Goal: Information Seeking & Learning: Learn about a topic

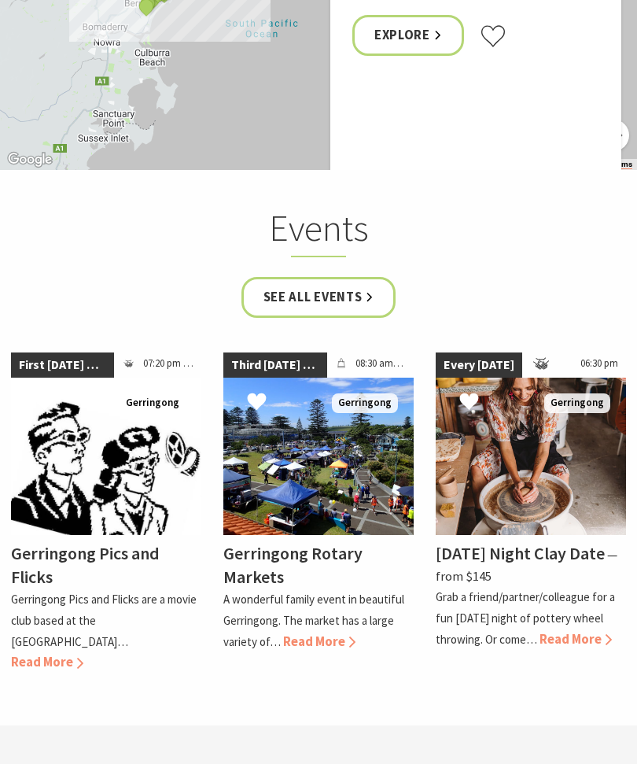
scroll to position [4241, 0]
click at [330, 278] on link "See all Events" at bounding box center [319, 299] width 155 height 42
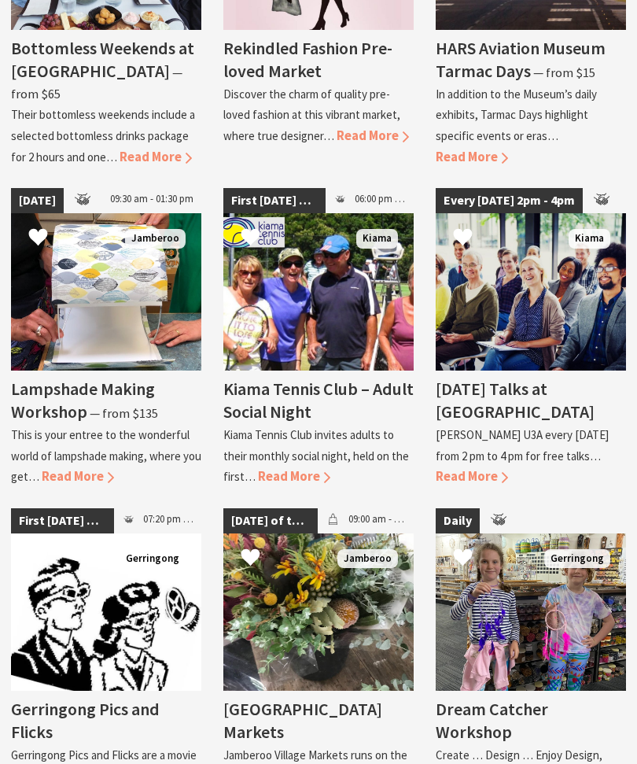
scroll to position [2635, 0]
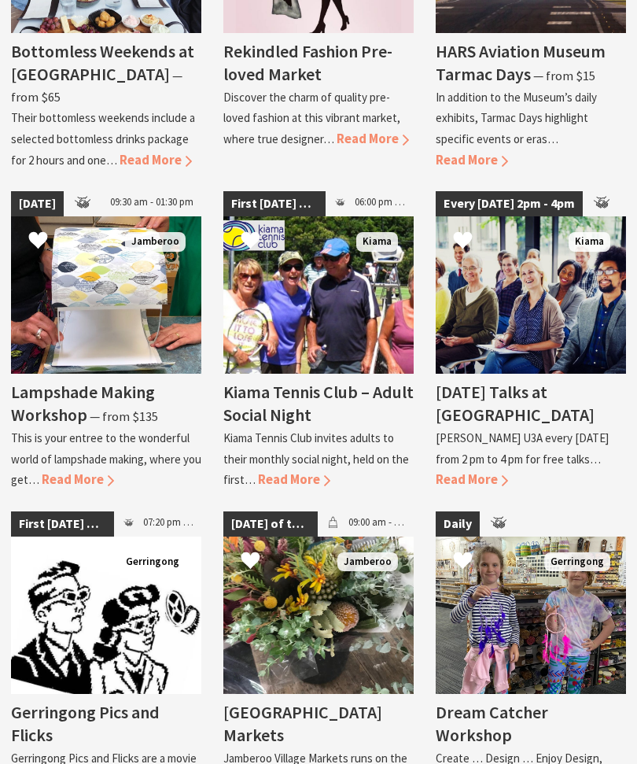
click at [564, 431] on p "[PERSON_NAME] U3A every [DATE] from 2 pm to 4 pm for free talks…" at bounding box center [522, 449] width 173 height 36
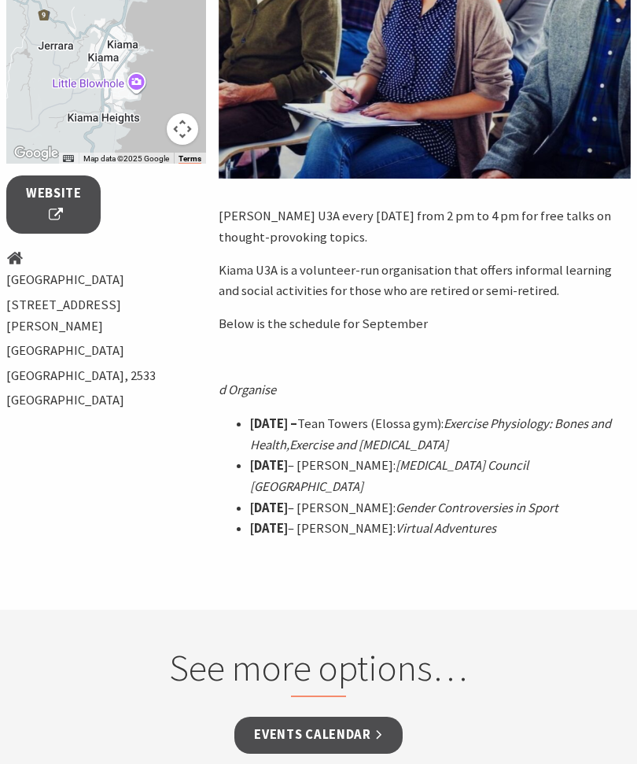
scroll to position [493, 0]
click at [611, 393] on p "d Organise" at bounding box center [425, 390] width 412 height 21
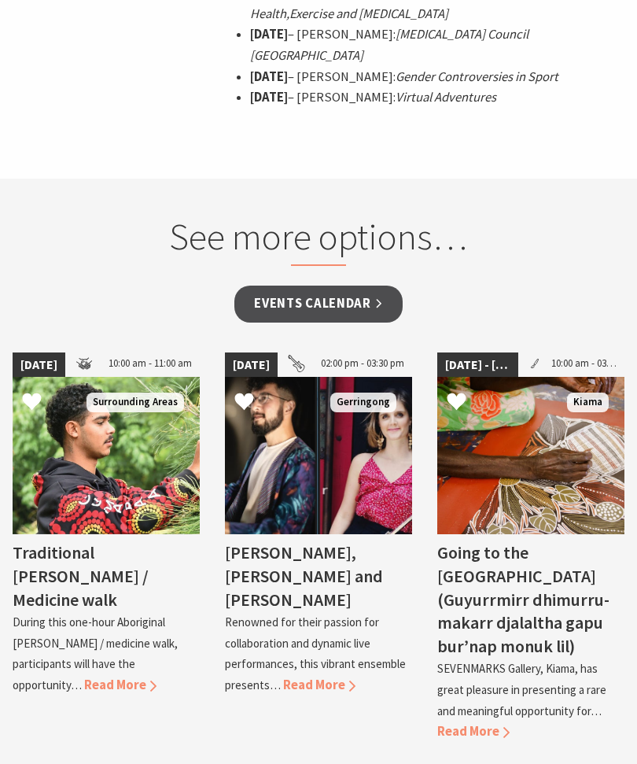
scroll to position [925, 0]
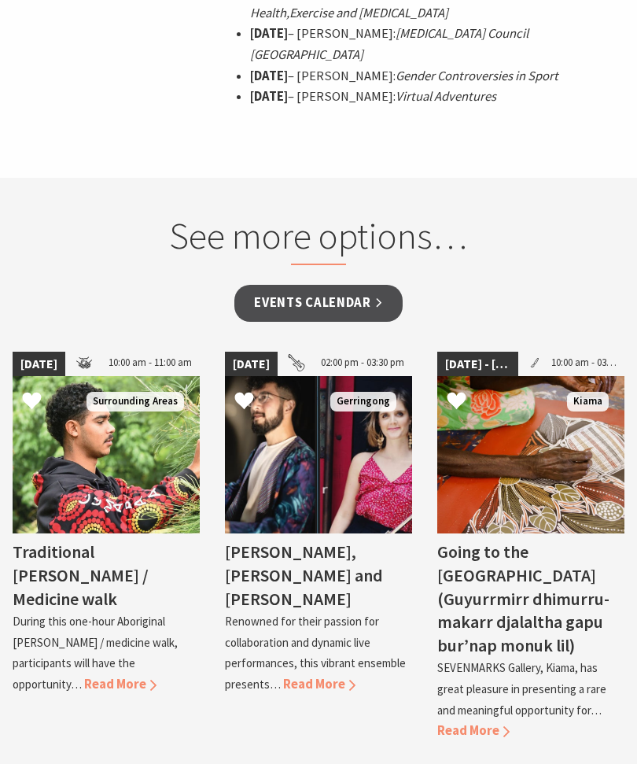
click at [327, 286] on link "Events Calendar" at bounding box center [318, 304] width 168 height 37
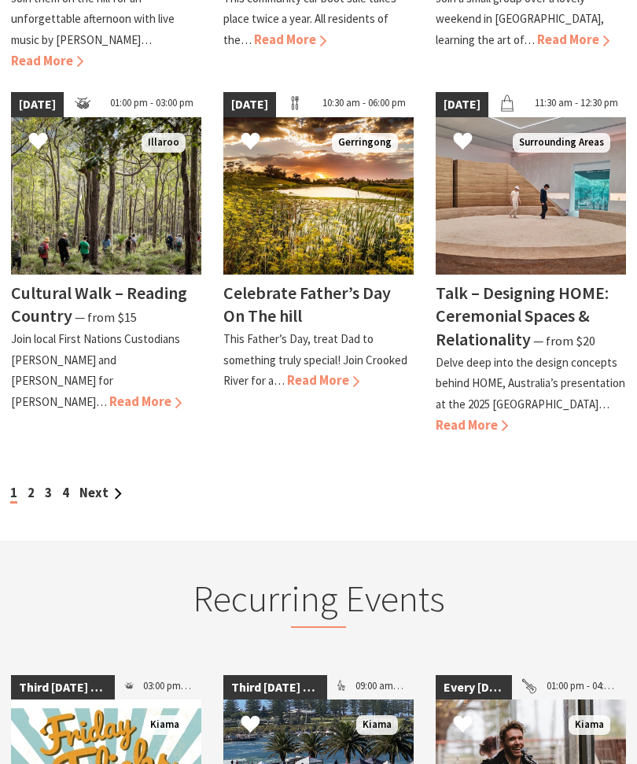
scroll to position [1477, 0]
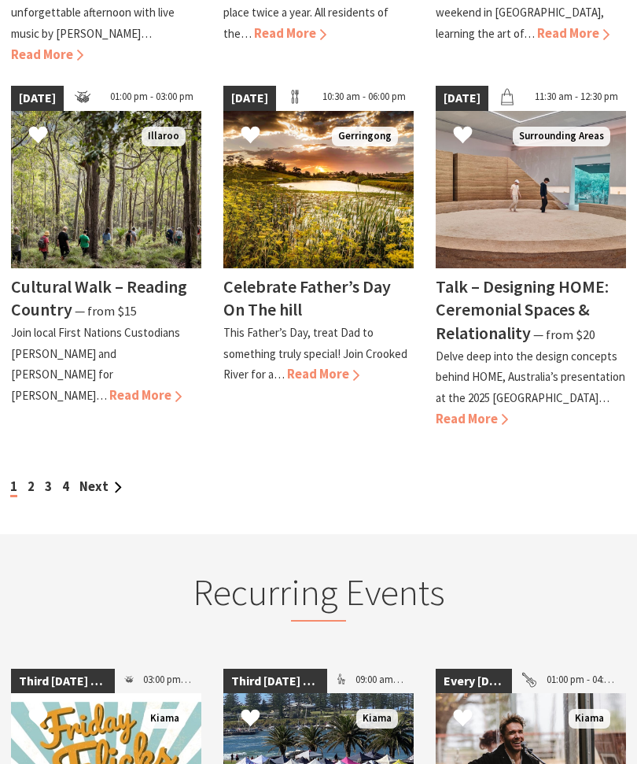
click at [98, 478] on link "Next" at bounding box center [100, 486] width 42 height 17
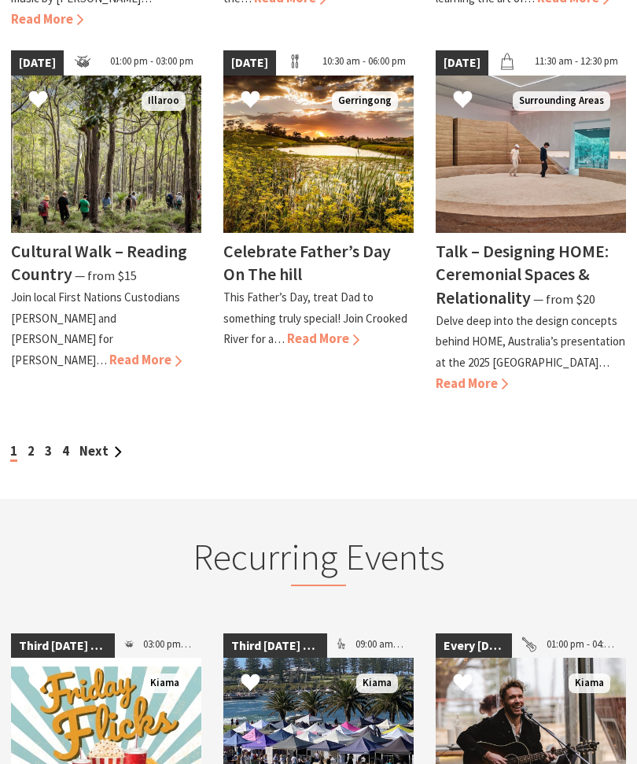
scroll to position [1511, 0]
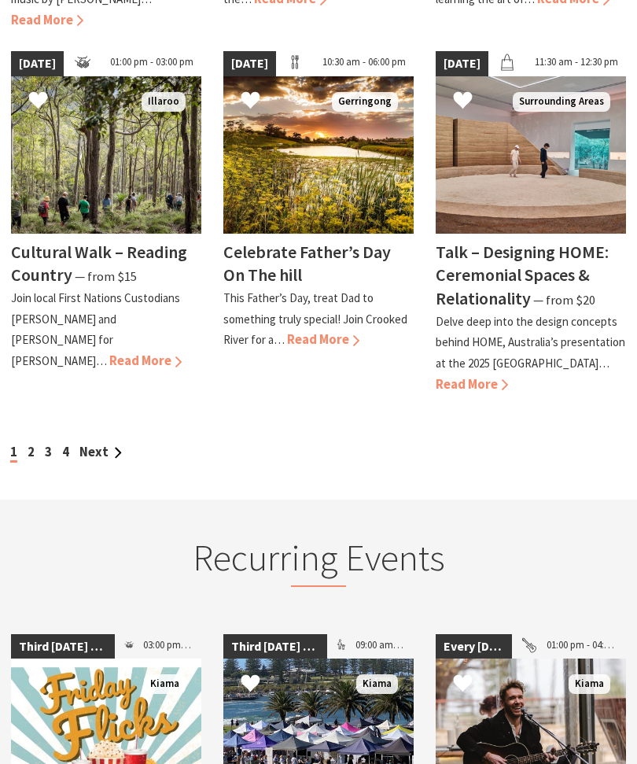
click at [101, 444] on link "Next" at bounding box center [100, 452] width 42 height 17
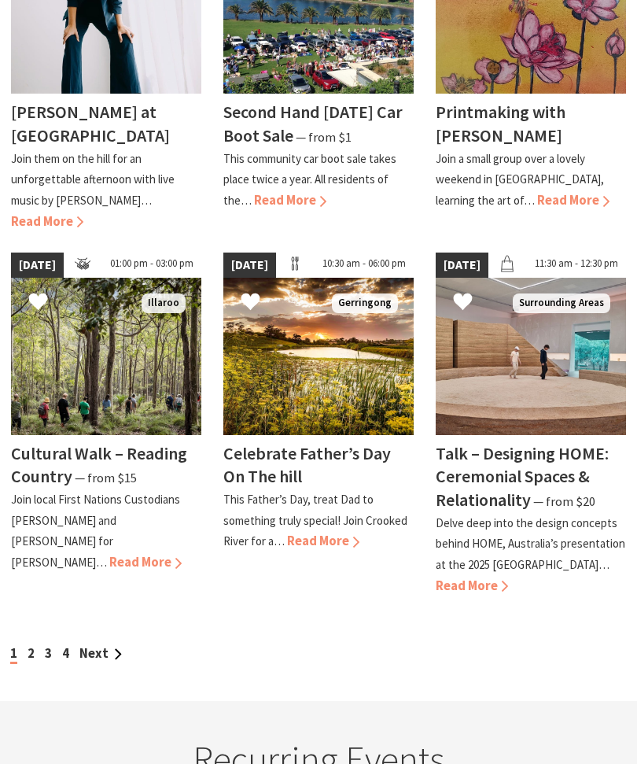
scroll to position [1310, 0]
click at [33, 645] on link "2" at bounding box center [31, 653] width 7 height 17
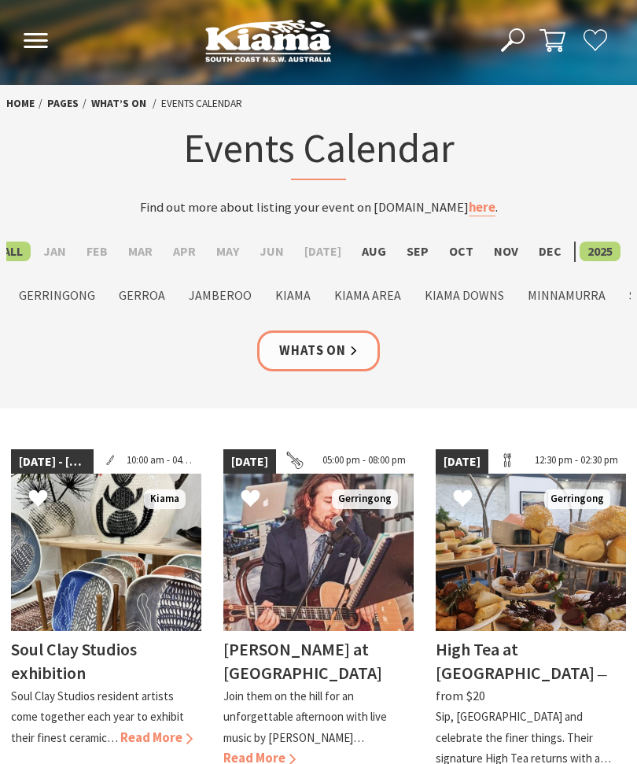
click at [293, 298] on label "Kiama" at bounding box center [293, 296] width 51 height 20
click at [0, 0] on input "Kiama" at bounding box center [0, 0] width 0 height 0
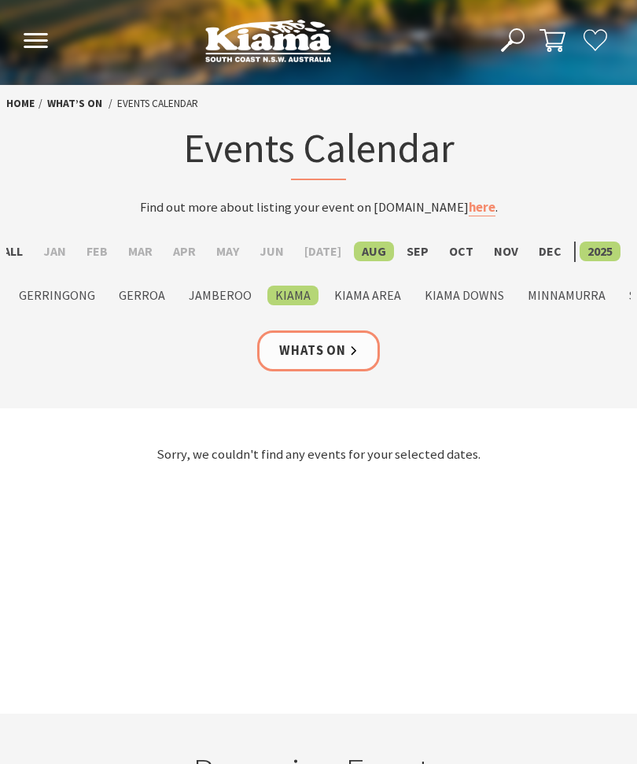
click at [403, 254] on label "Sep" at bounding box center [418, 252] width 38 height 20
click at [0, 0] on input "Sep" at bounding box center [0, 0] width 0 height 0
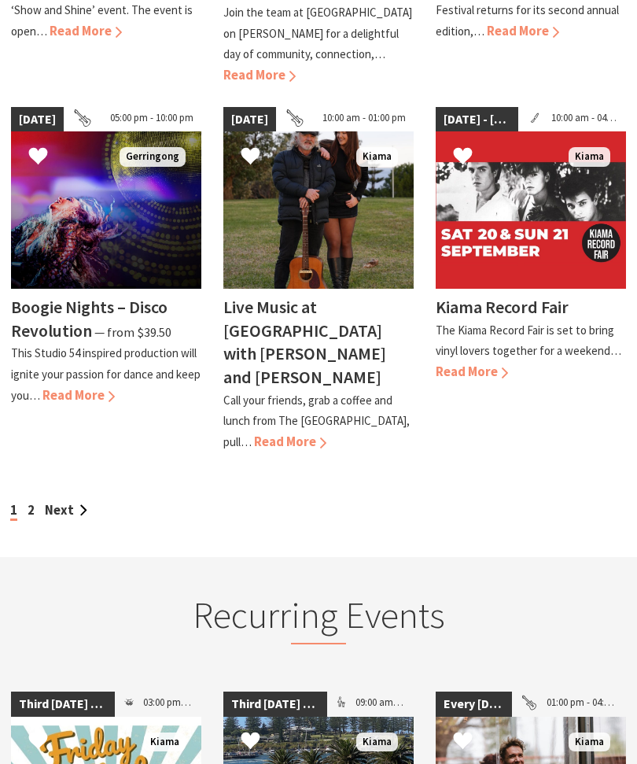
scroll to position [1438, 0]
click at [59, 502] on link "Next" at bounding box center [66, 510] width 42 height 17
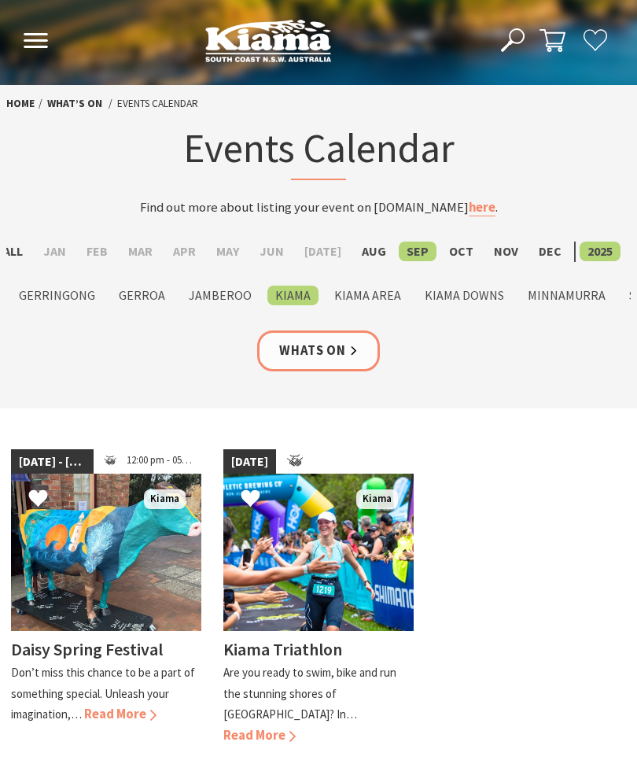
click at [377, 300] on label "Kiama Area" at bounding box center [368, 296] width 83 height 20
click at [0, 0] on input "Kiama Area" at bounding box center [0, 0] width 0 height 0
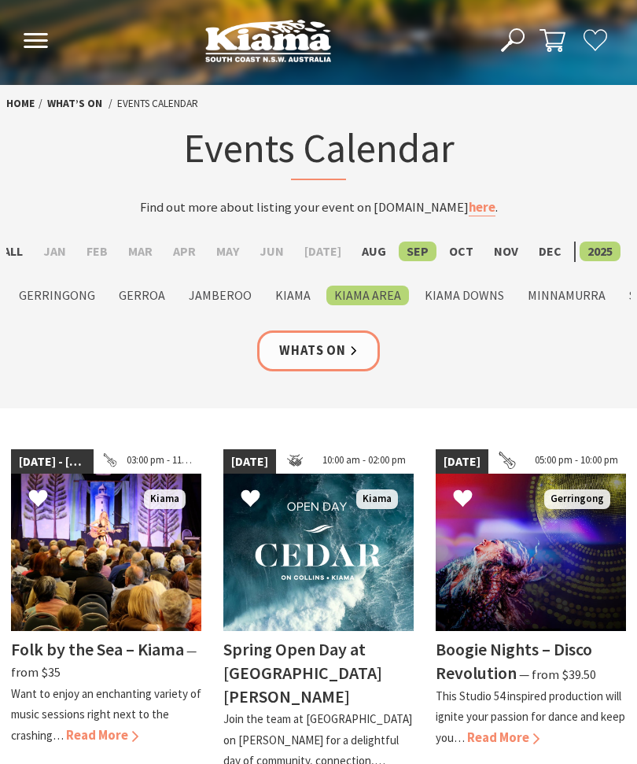
click at [78, 298] on label "Gerringong" at bounding box center [57, 296] width 92 height 20
click at [0, 0] on input "Gerringong" at bounding box center [0, 0] width 0 height 0
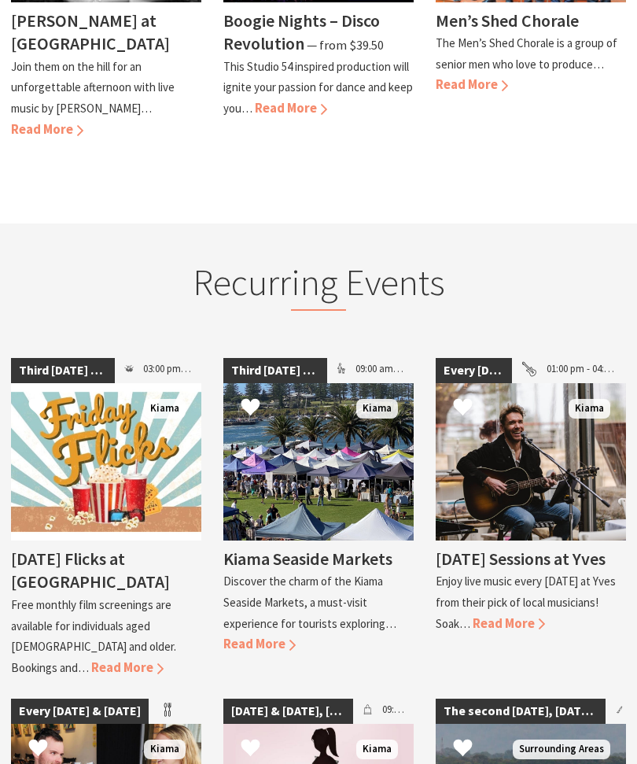
scroll to position [917, 0]
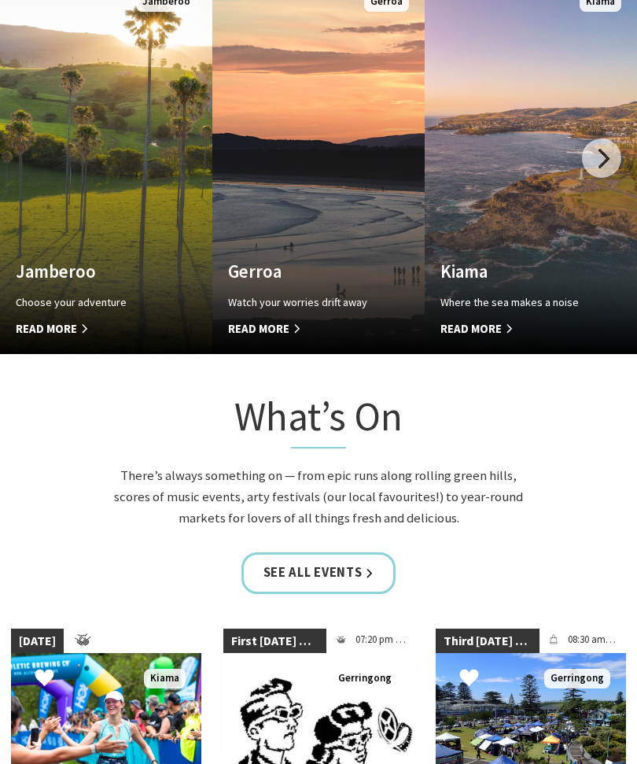
scroll to position [964, 0]
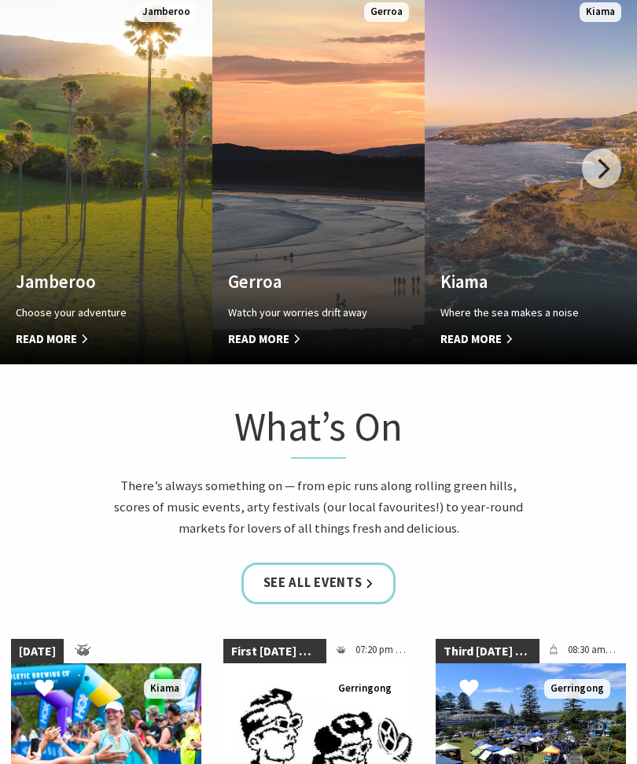
click at [511, 349] on span "Read More" at bounding box center [515, 339] width 149 height 19
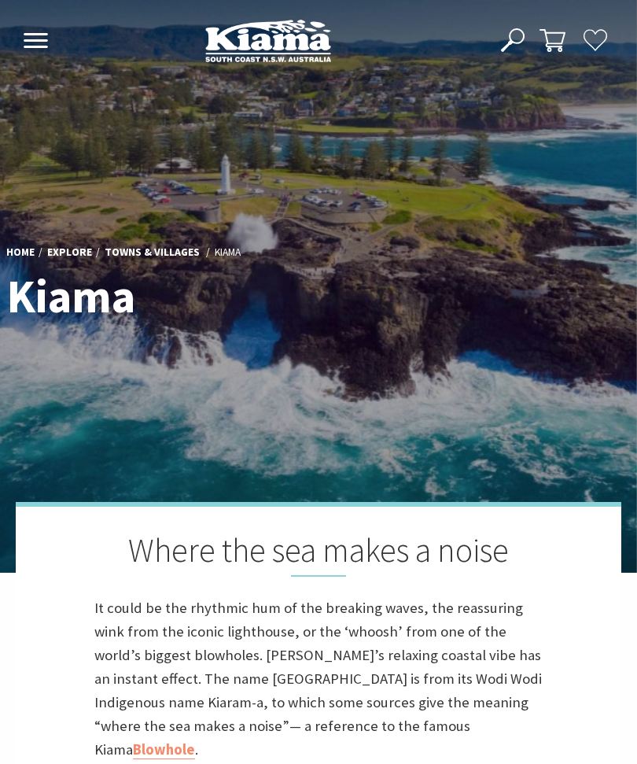
click at [34, 35] on use at bounding box center [36, 40] width 24 height 15
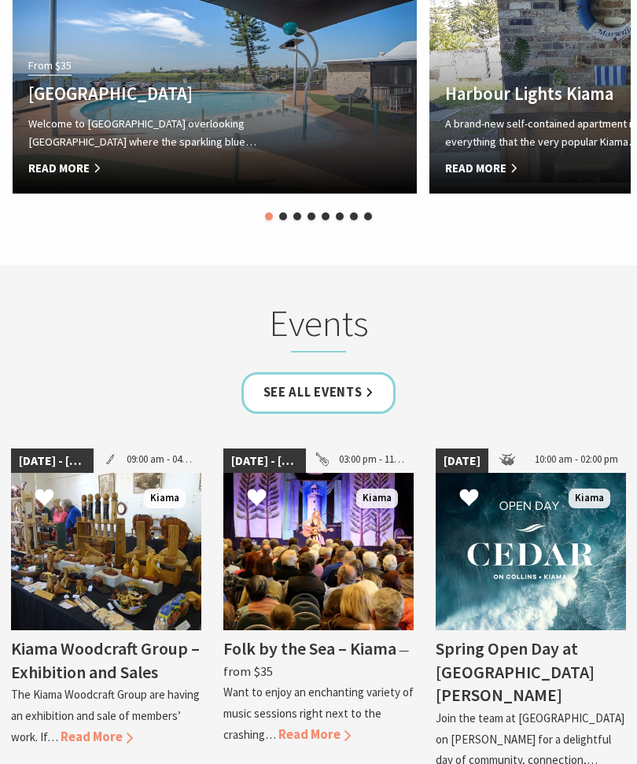
scroll to position [3739, 0]
click at [337, 373] on link "See all Events" at bounding box center [319, 394] width 155 height 42
